Goal: Transaction & Acquisition: Purchase product/service

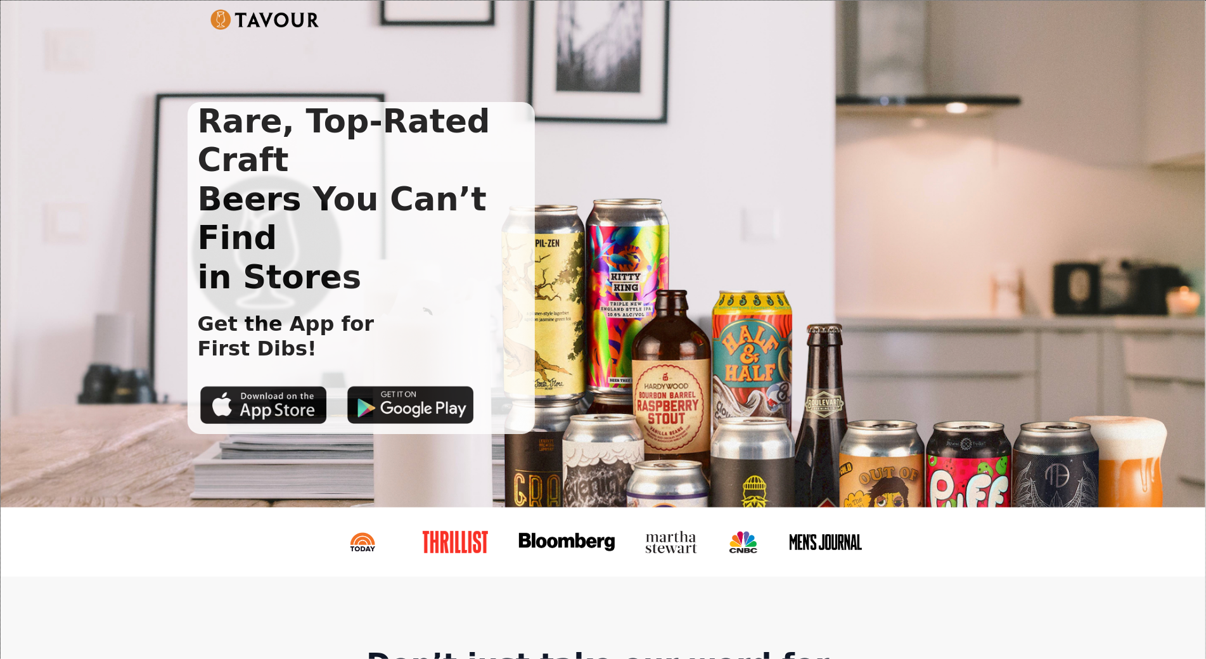
click at [113, 125] on div "Rare, Top-Rated Craft Beers You Can’t Find in Stores Get the App for First Dibs!" at bounding box center [603, 254] width 1204 height 507
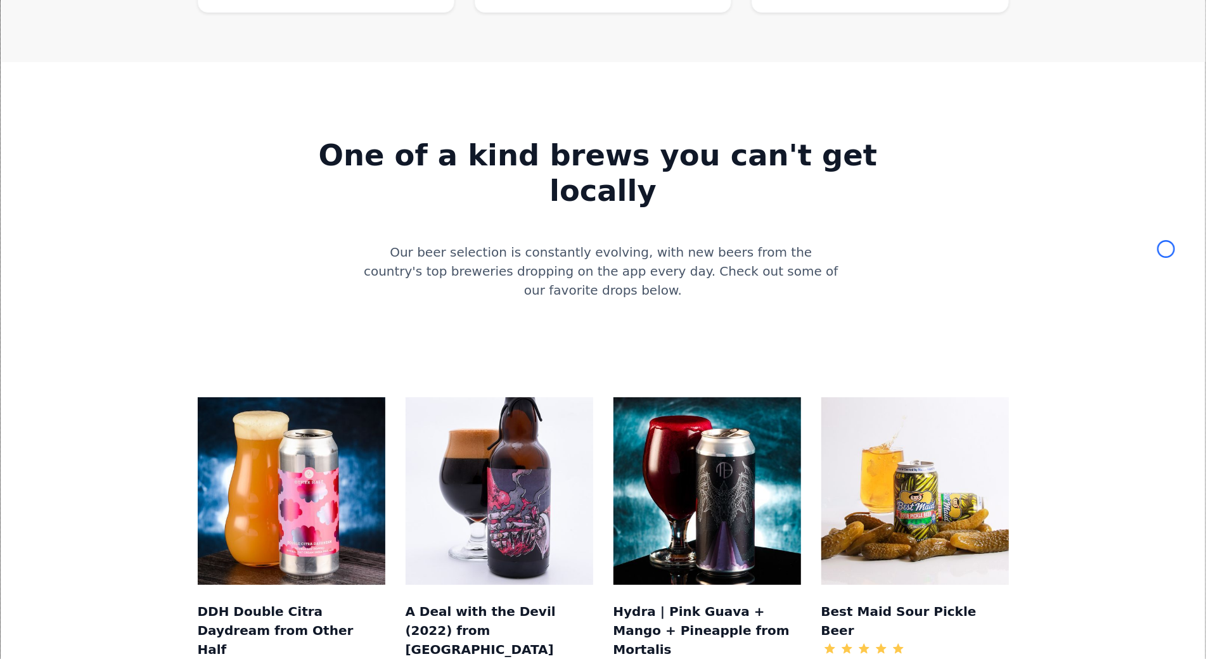
scroll to position [1051, 0]
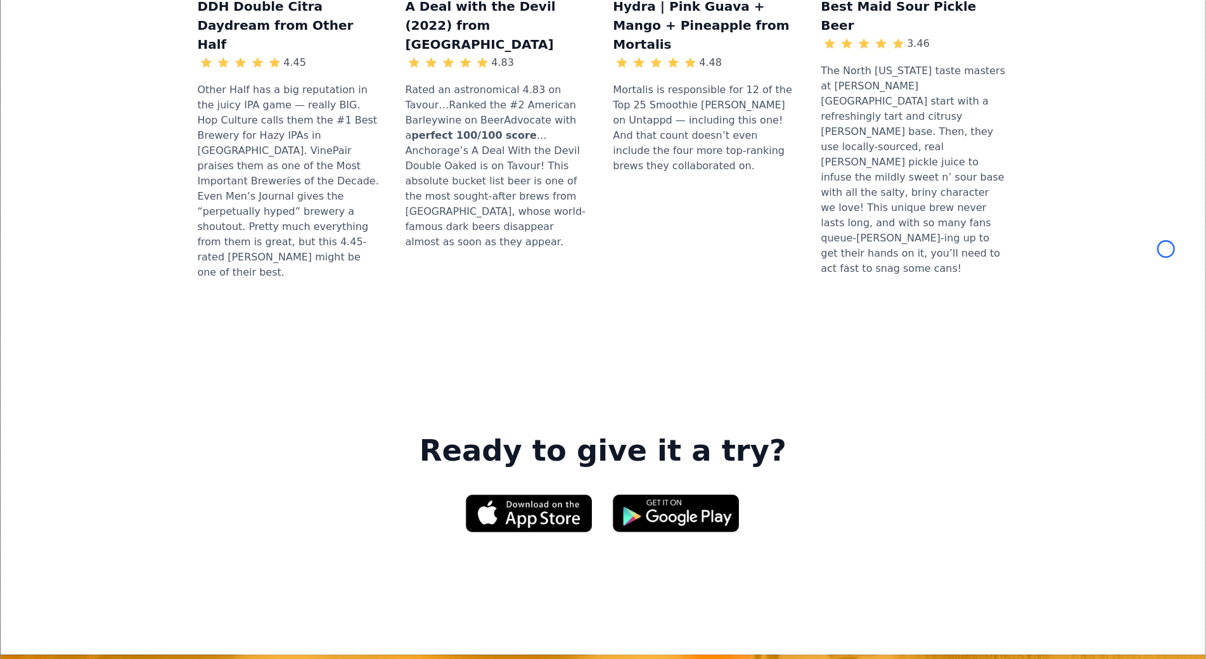
click at [113, 125] on div "DDH Double Citra Daydream from Other Half 4.45 Other Half has a big reputation …" at bounding box center [603, 42] width 1164 height 580
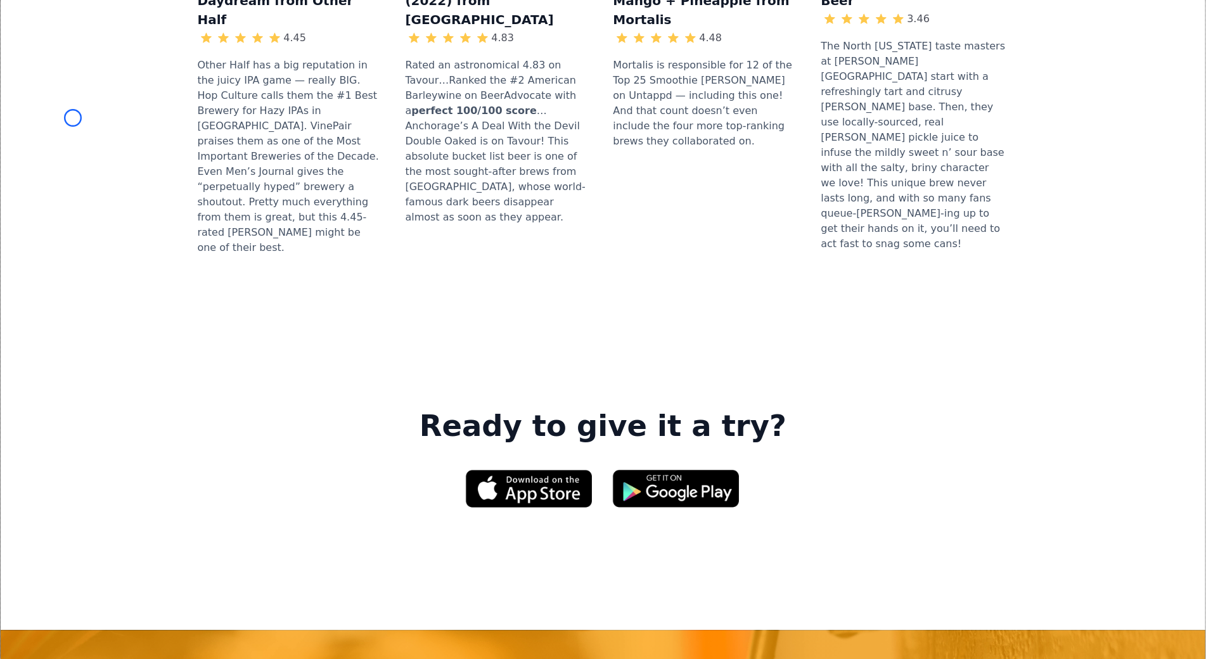
click at [73, 118] on div "DDH Double Citra Daydream from Other Half 4.45 Other Half has a big reputation …" at bounding box center [603, 17] width 1164 height 580
click at [84, 89] on div "DDH Double Citra Daydream from Other Half 4.45 Other Half has a big reputation …" at bounding box center [603, 17] width 1164 height 580
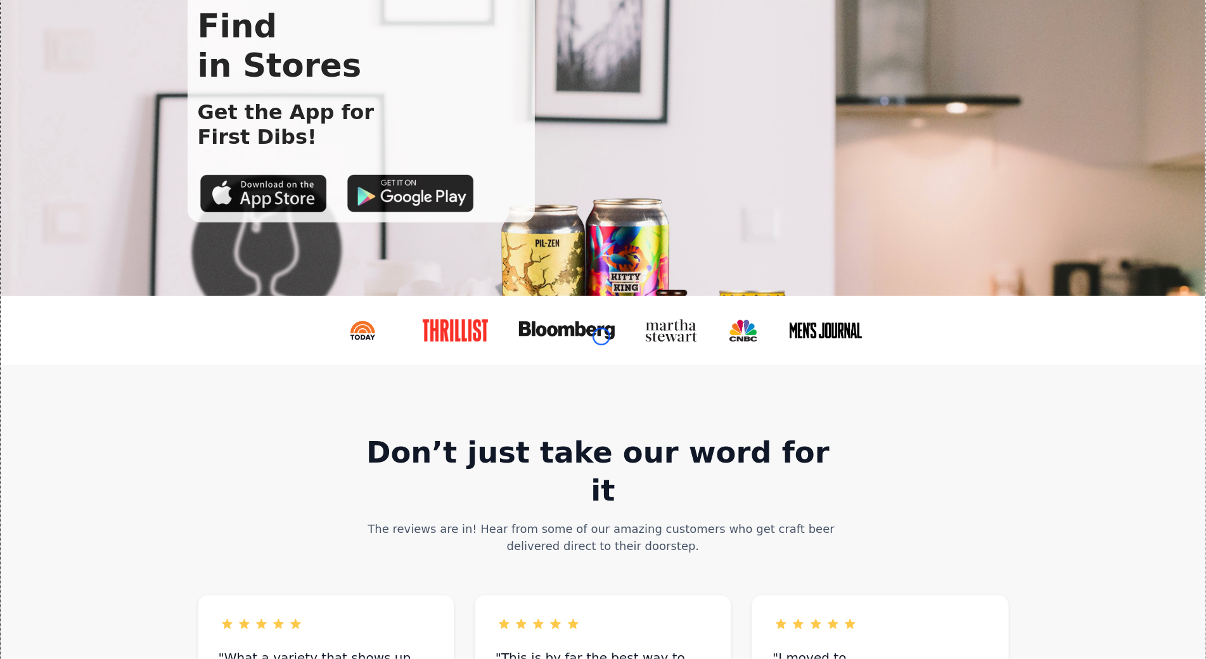
click at [601, 336] on img at bounding box center [567, 330] width 96 height 18
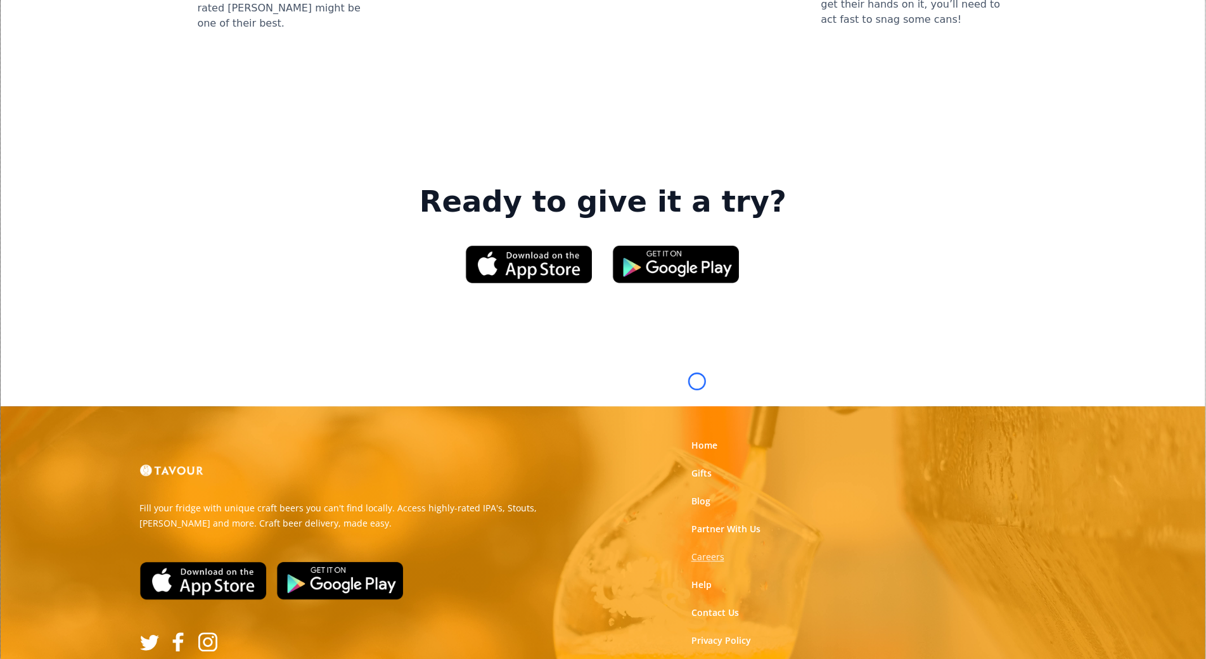
click at [697, 551] on strong "Careers" at bounding box center [707, 557] width 33 height 12
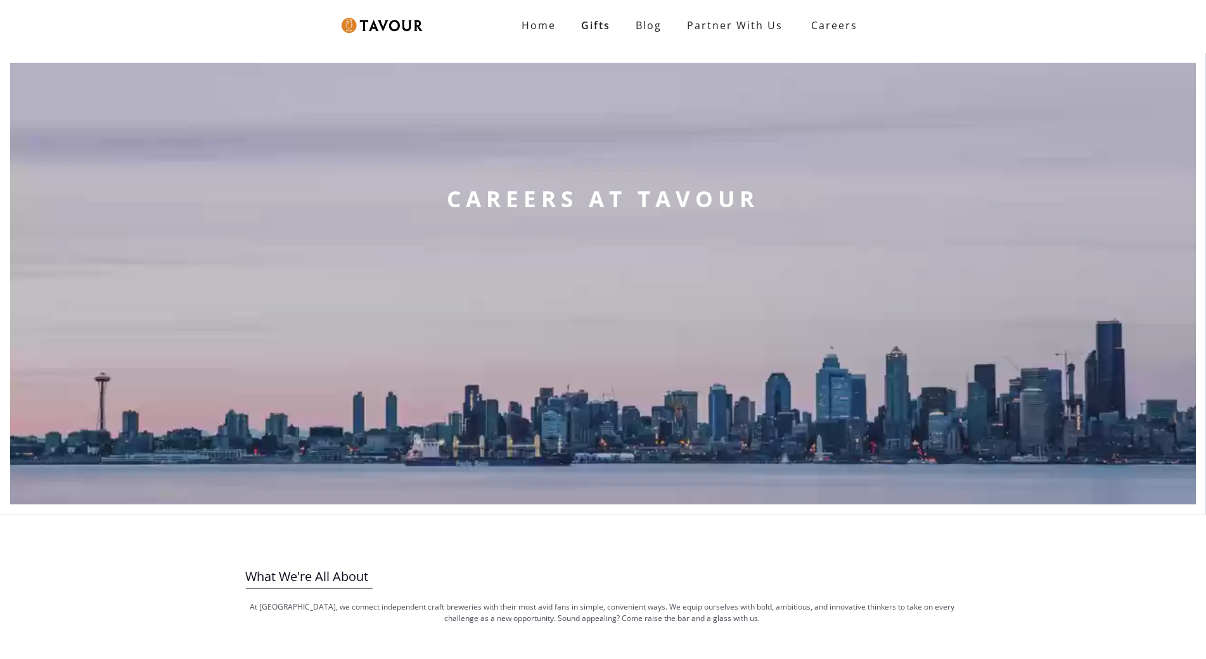
click at [697, 381] on div "CAREERS AT TAVOUR" at bounding box center [602, 283] width 331 height 441
click at [94, 87] on video at bounding box center [602, 283] width 1185 height 441
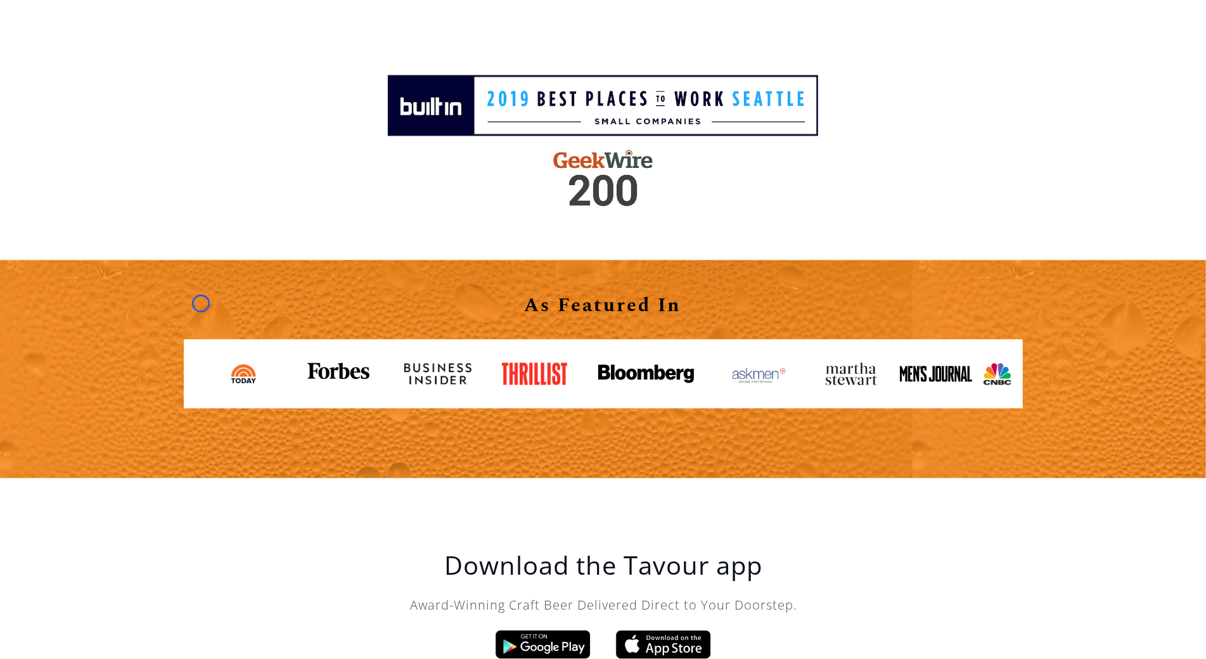
scroll to position [1788, 0]
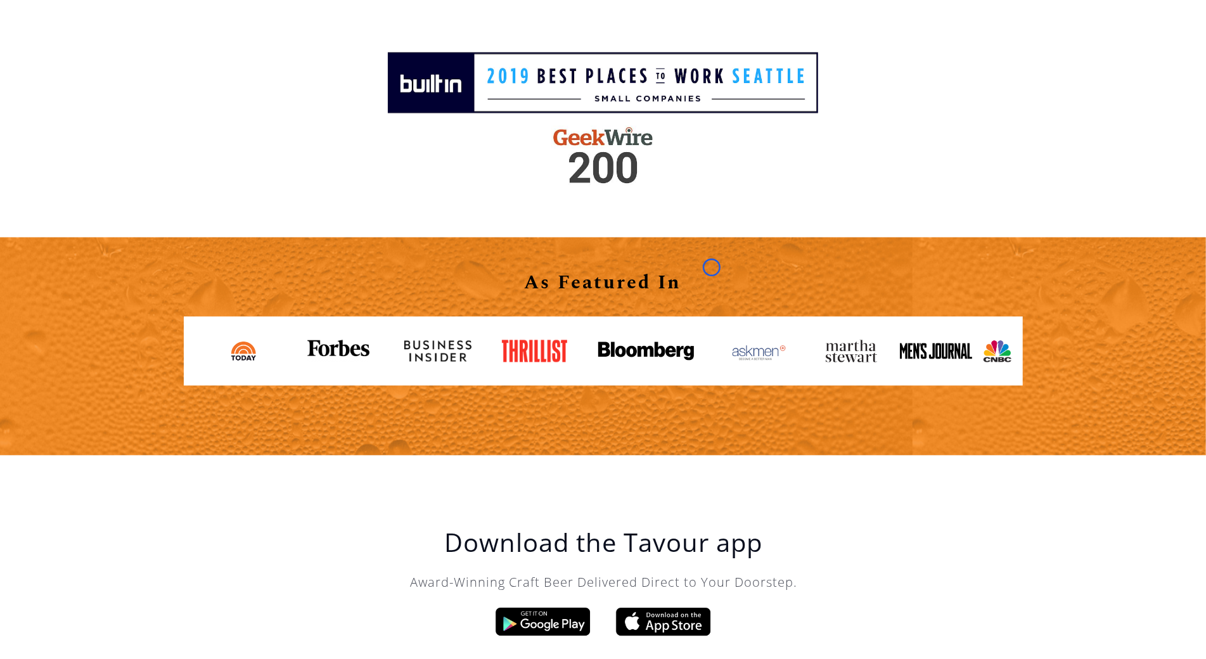
click at [94, 87] on img at bounding box center [603, 83] width 1206 height 61
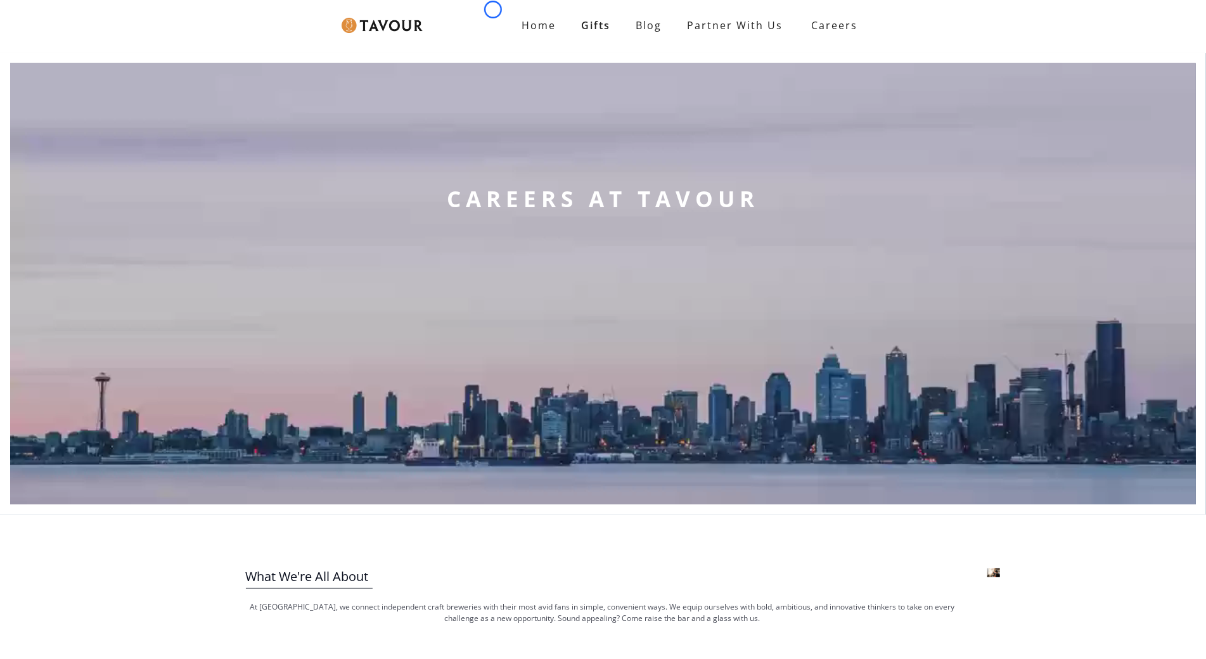
click at [493, 10] on link at bounding box center [413, 25] width 163 height 51
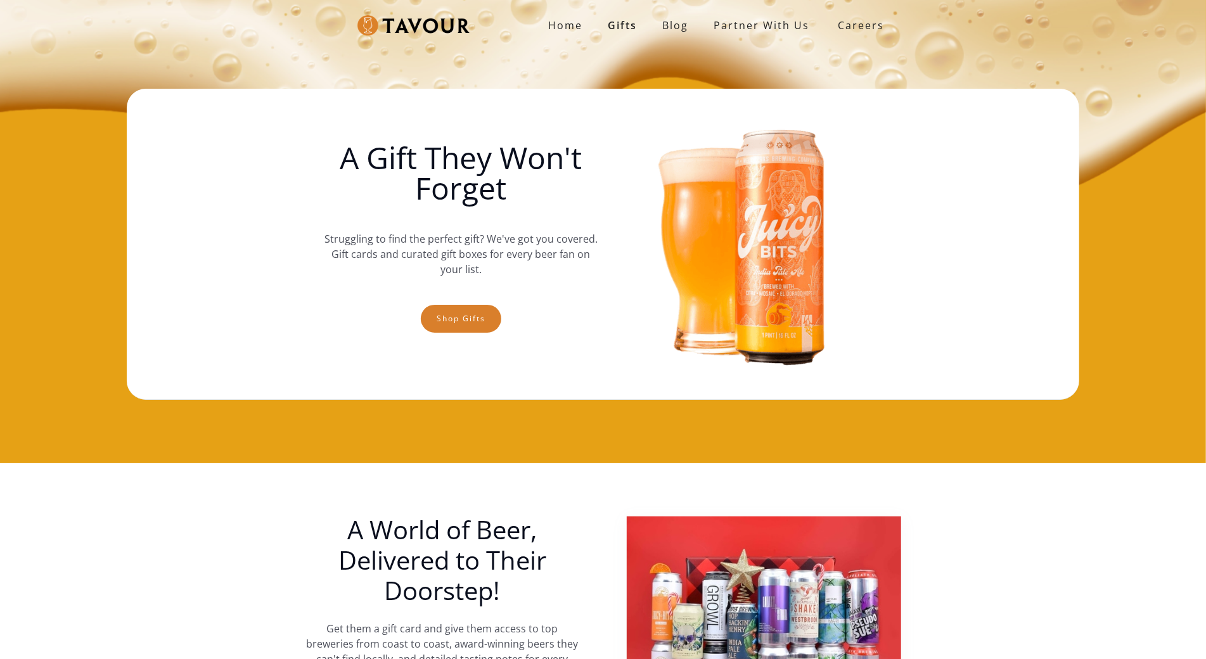
click at [493, 10] on nav "Home Gifts Blog partner with us SIGN UP Careers" at bounding box center [624, 25] width 554 height 51
click at [84, 71] on div "Home Gifts Blog partner with us SIGN UP Careers A Gift They Won't Forget Strugg…" at bounding box center [603, 231] width 1206 height 463
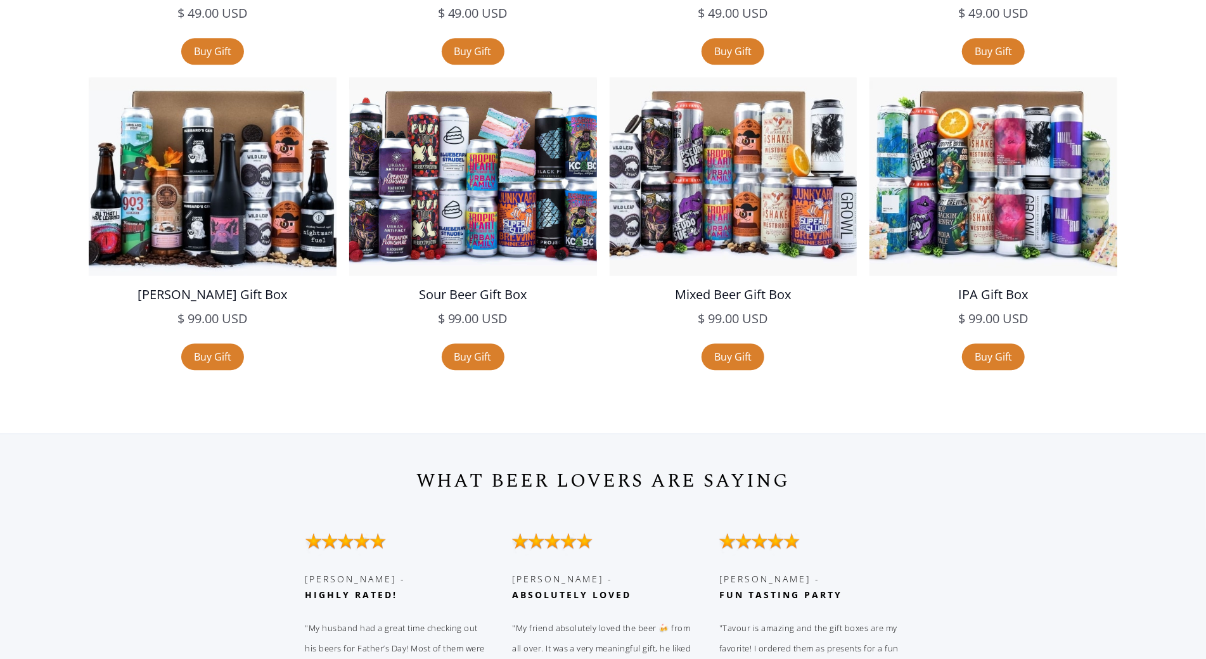
scroll to position [2597, 0]
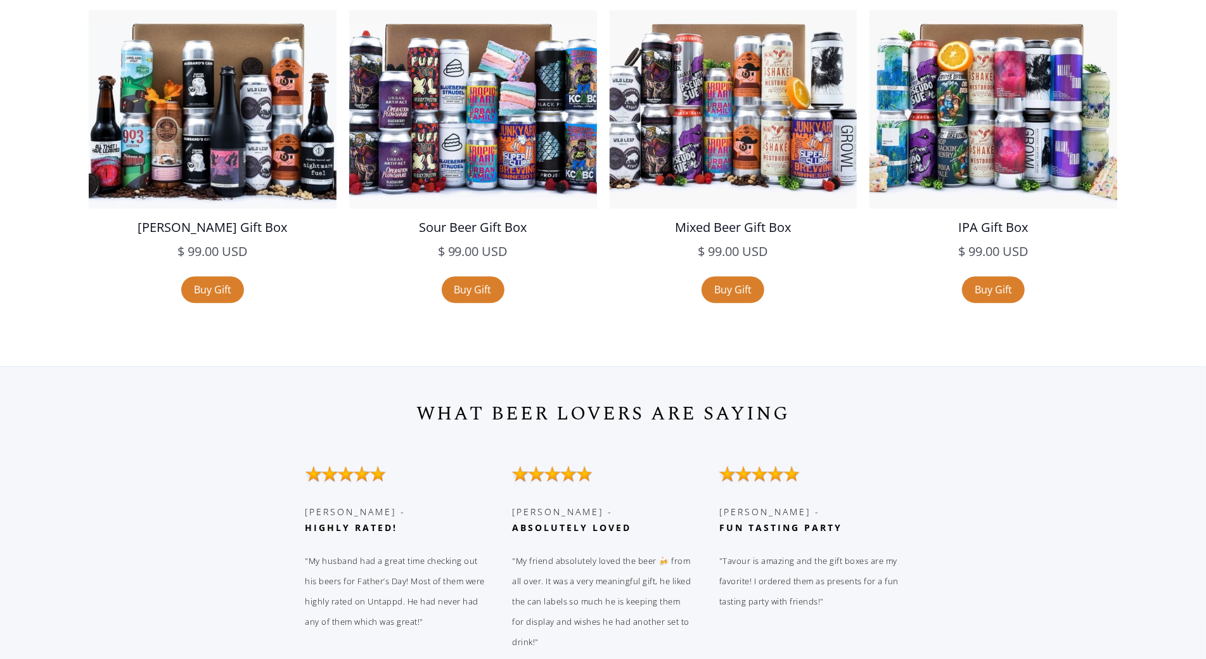
click at [84, 71] on div "[PERSON_NAME] Gift Box $ 99.00 USD $ 99.00 USD sale Buy Gift" at bounding box center [212, 162] width 260 height 305
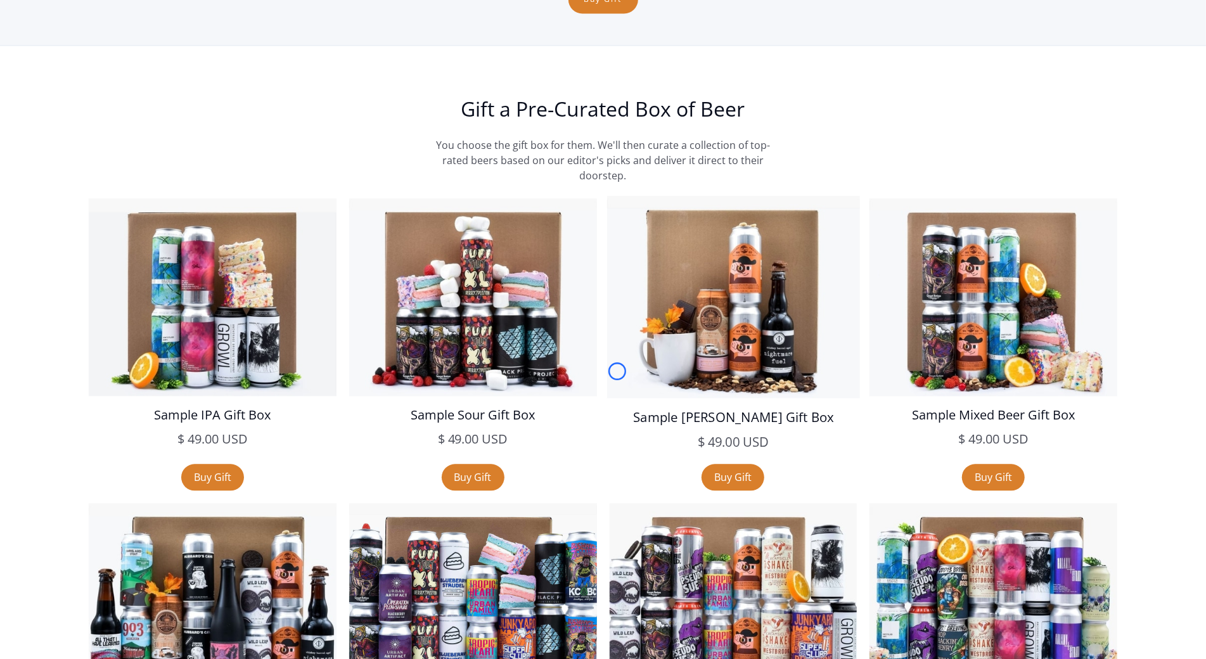
click at [617, 371] on img at bounding box center [733, 297] width 253 height 202
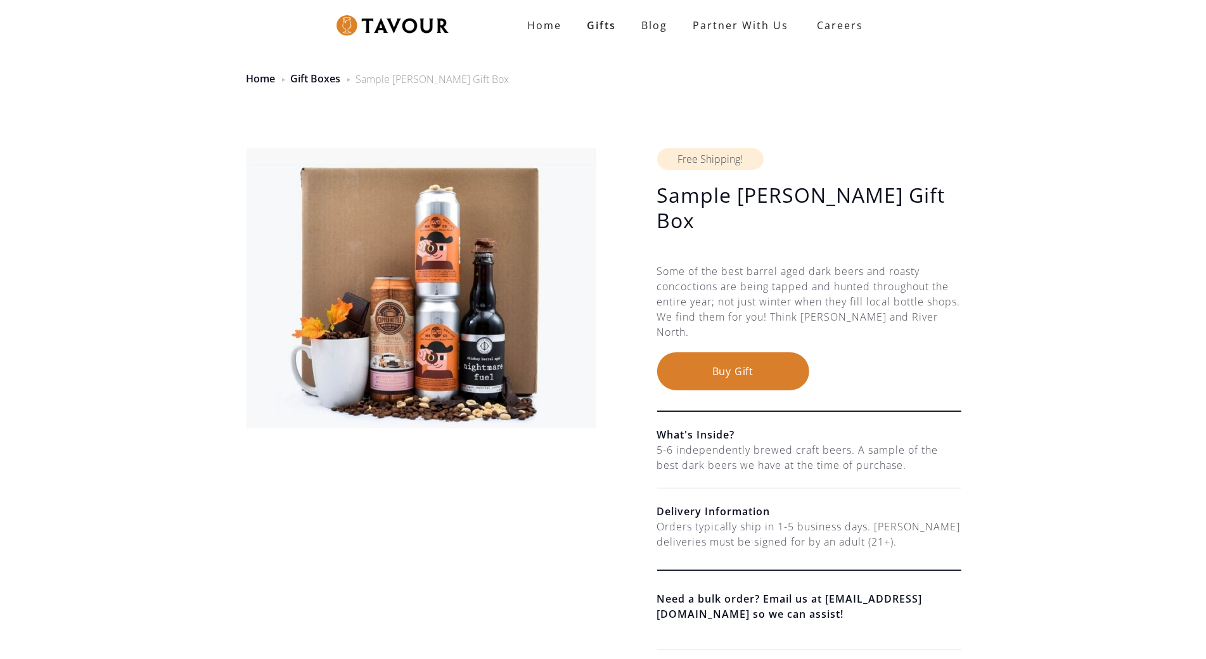
click at [617, 371] on div "Free Shipping! Sample Stout Gift Box $ 49.00 USD $ 49.00 USD Some of the best b…" at bounding box center [603, 402] width 715 height 508
click at [91, 93] on div "Home Gift Boxes Sample Stout Gift Box" at bounding box center [603, 72] width 1206 height 62
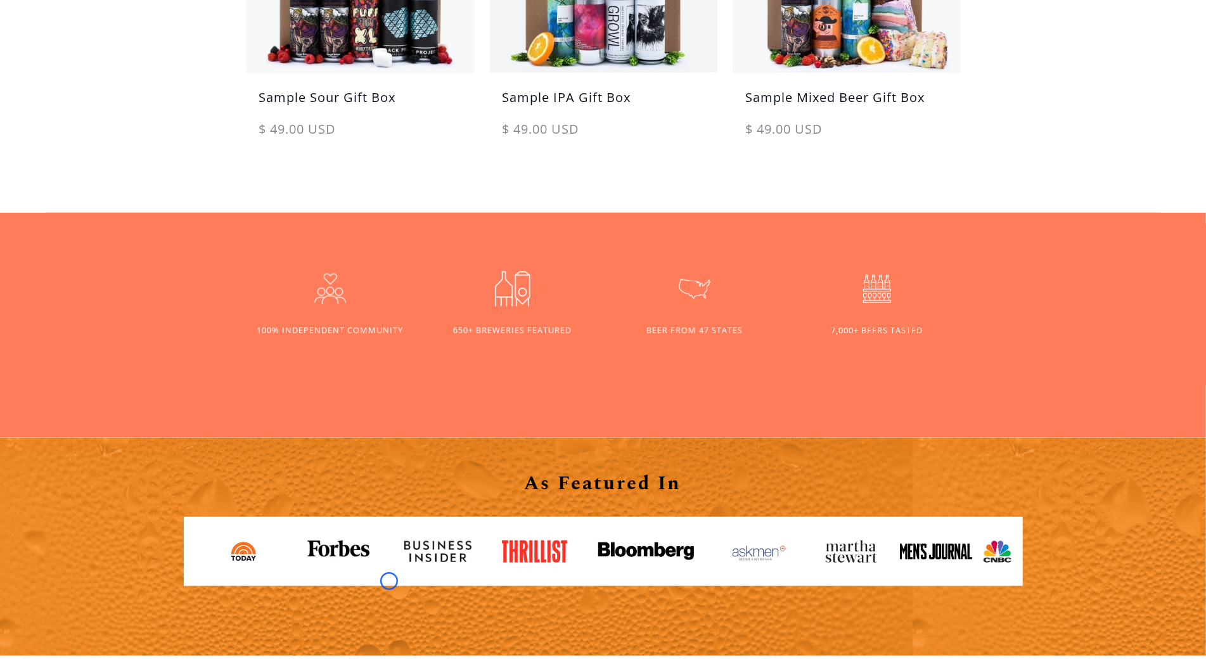
scroll to position [927, 0]
